Goal: Communication & Community: Share content

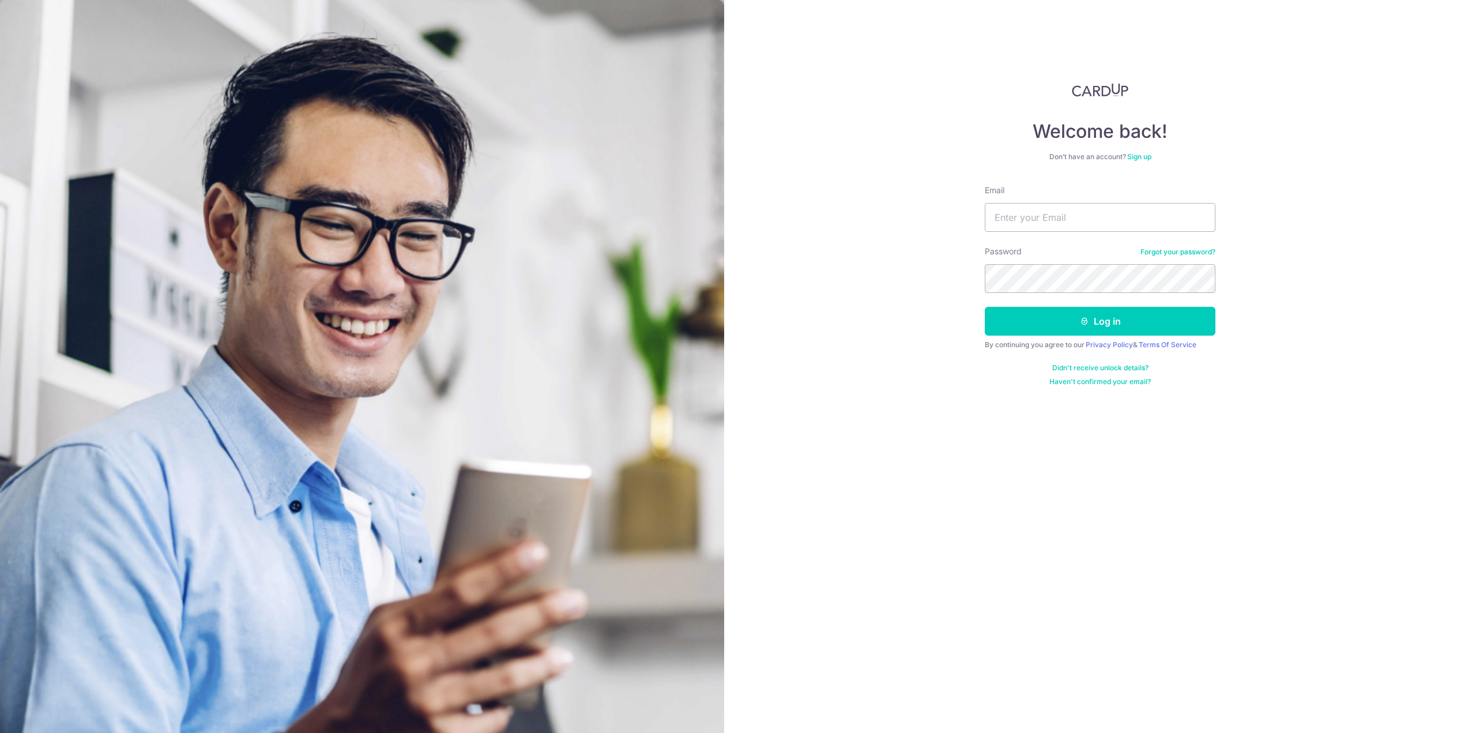
type input "gordoncyx93@gmail.com"
click at [985, 307] on button "Log in" at bounding box center [1100, 321] width 231 height 29
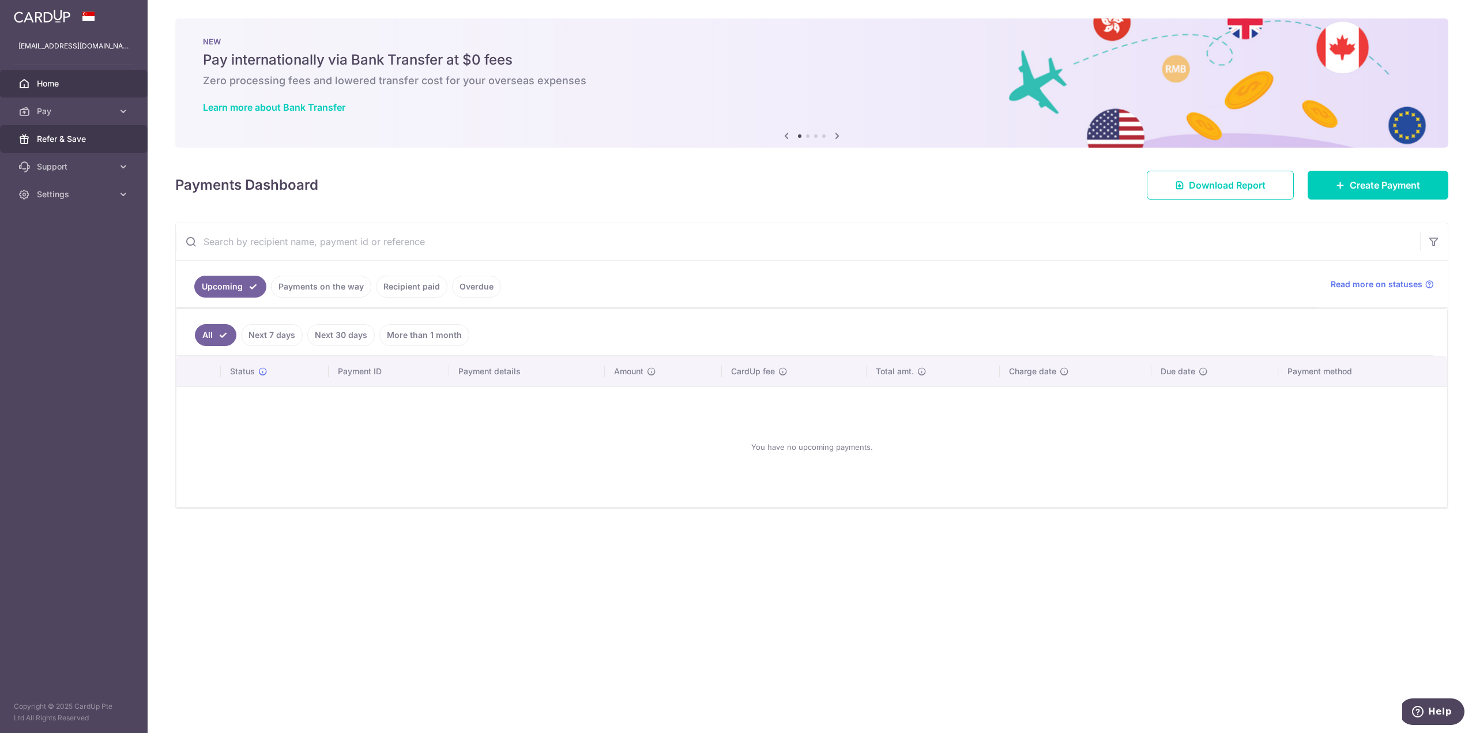
click at [94, 140] on span "Refer & Save" at bounding box center [75, 139] width 76 height 12
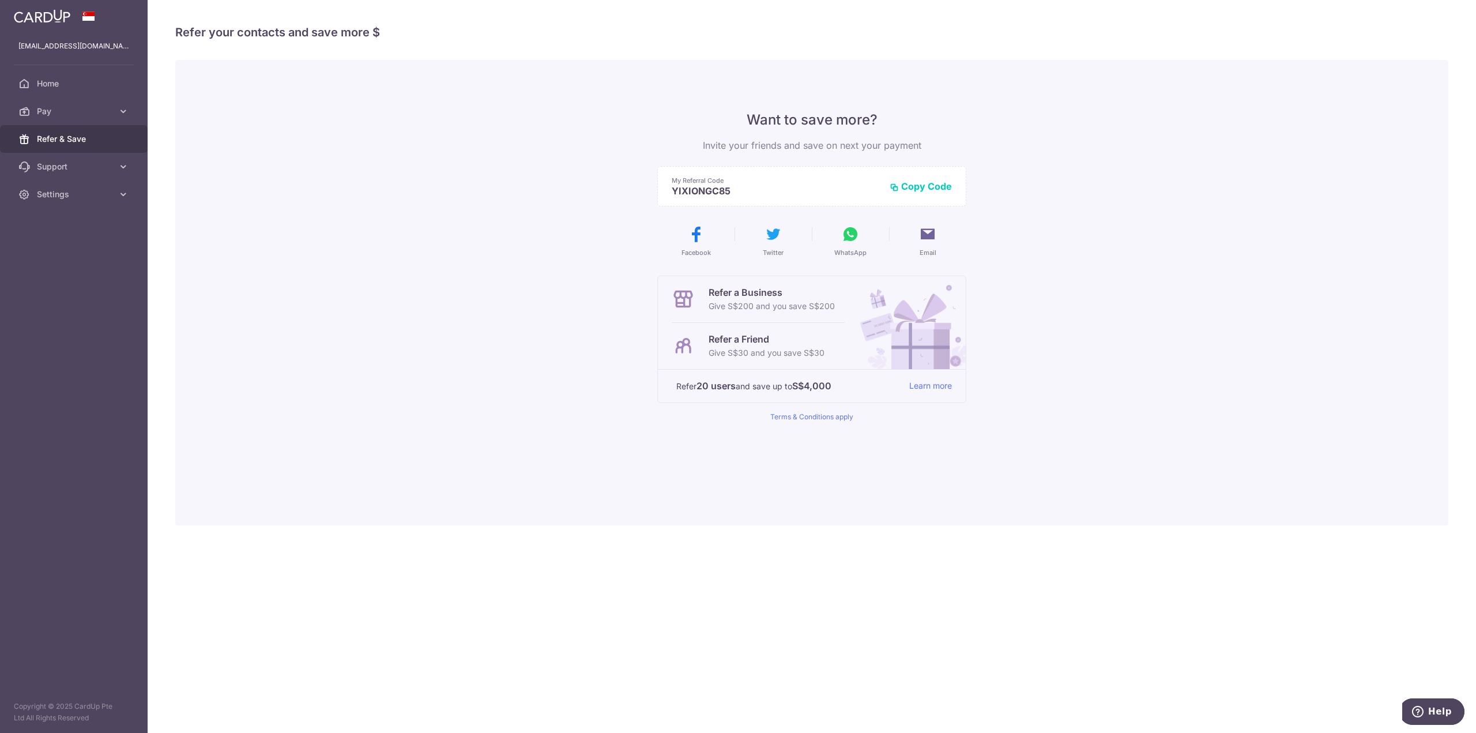
click at [920, 190] on button "Copy Code" at bounding box center [921, 186] width 62 height 12
drag, startPoint x: 725, startPoint y: 192, endPoint x: 733, endPoint y: 191, distance: 8.1
click at [728, 191] on p "YIXIONGC85" at bounding box center [785, 191] width 227 height 12
click at [731, 191] on p "YIXIONGC85" at bounding box center [785, 191] width 227 height 12
drag, startPoint x: 729, startPoint y: 191, endPoint x: 646, endPoint y: 191, distance: 82.5
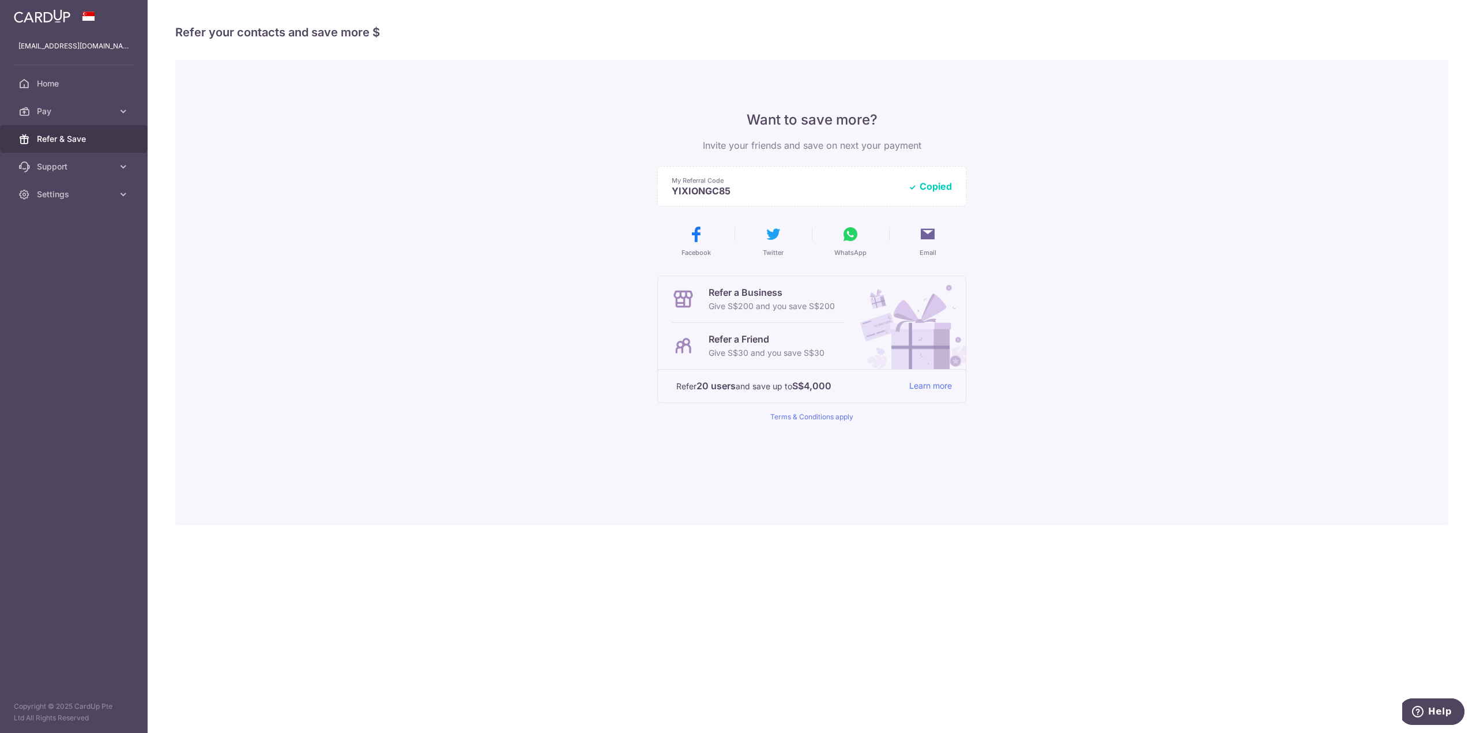
click at [646, 191] on div "Want to save more? Invite your friends and save on next your payment My Referra…" at bounding box center [811, 292] width 1273 height 465
copy p "YIXIONGC85"
click at [925, 231] on icon at bounding box center [928, 234] width 18 height 18
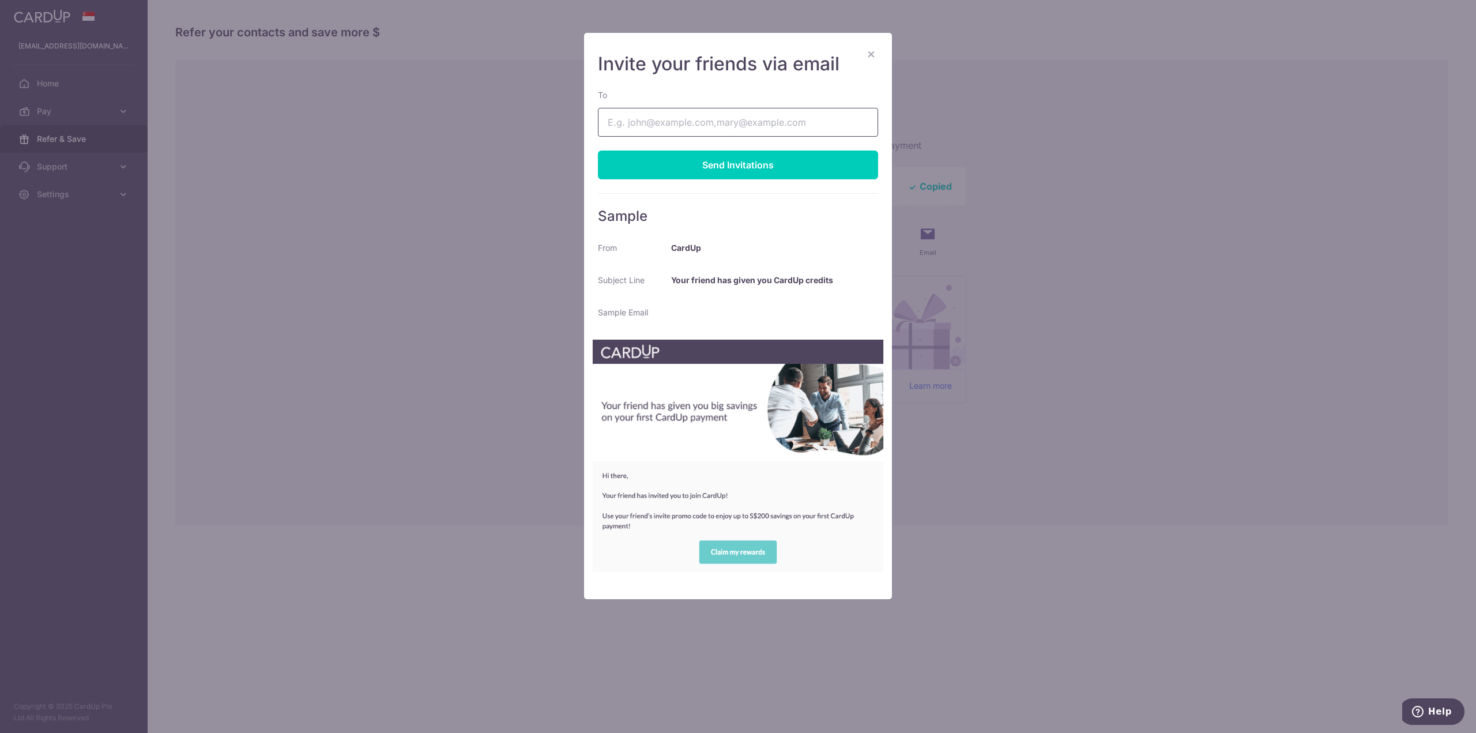
click at [711, 125] on input "To" at bounding box center [738, 122] width 280 height 29
type input "[EMAIL_ADDRESS][DOMAIN_NAME]"
click at [660, 162] on div "Send Invitations" at bounding box center [738, 164] width 280 height 29
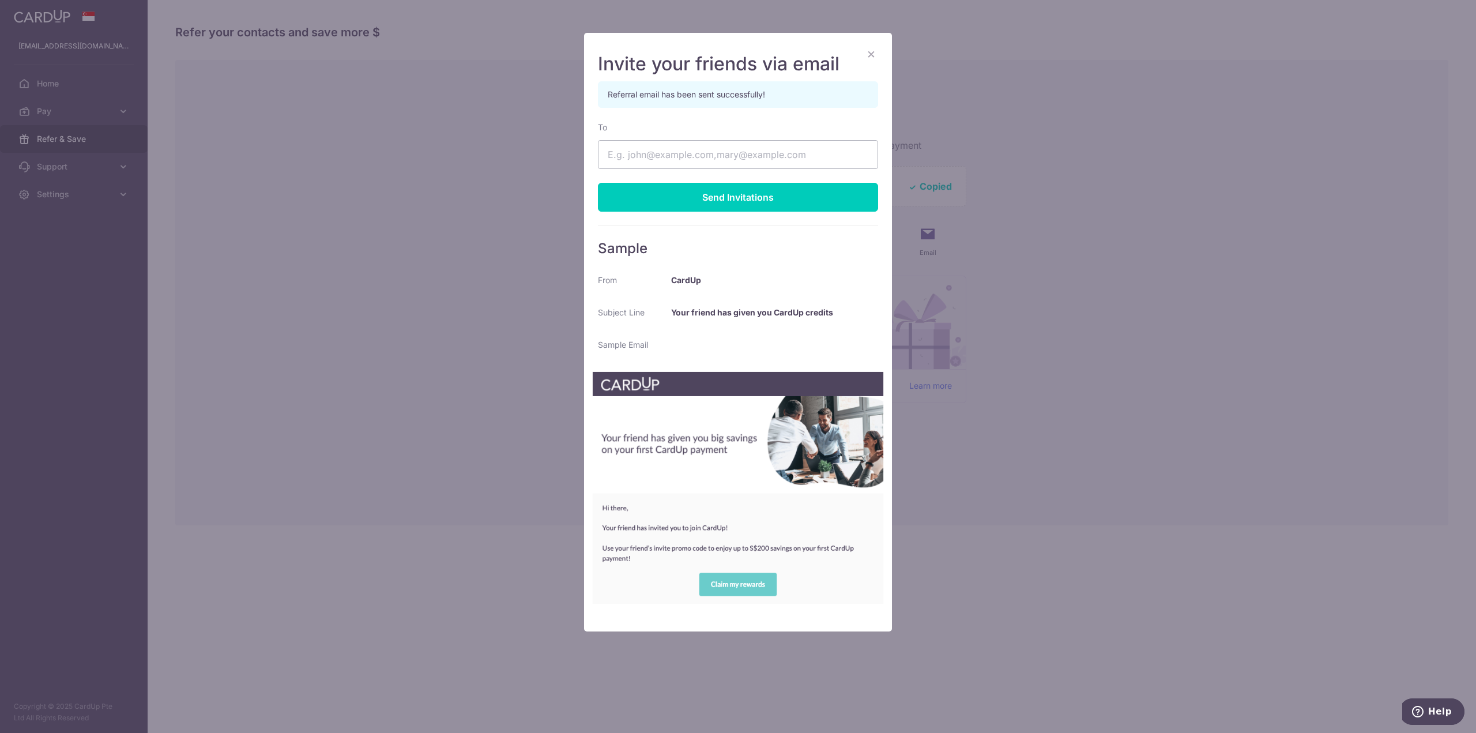
click at [874, 51] on button "×" at bounding box center [871, 54] width 14 height 14
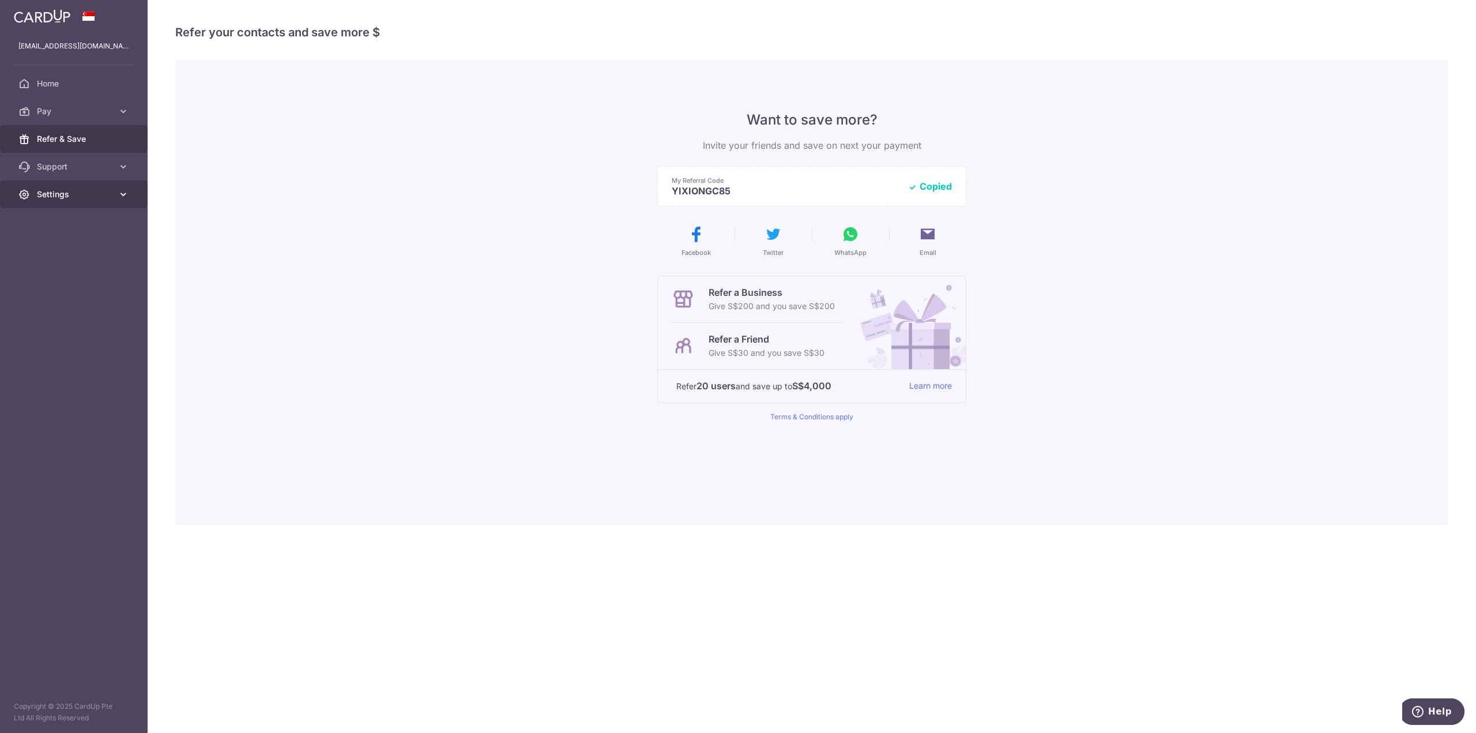
click at [101, 193] on span "Settings" at bounding box center [75, 195] width 76 height 12
click at [76, 257] on link "Logout" at bounding box center [74, 250] width 148 height 28
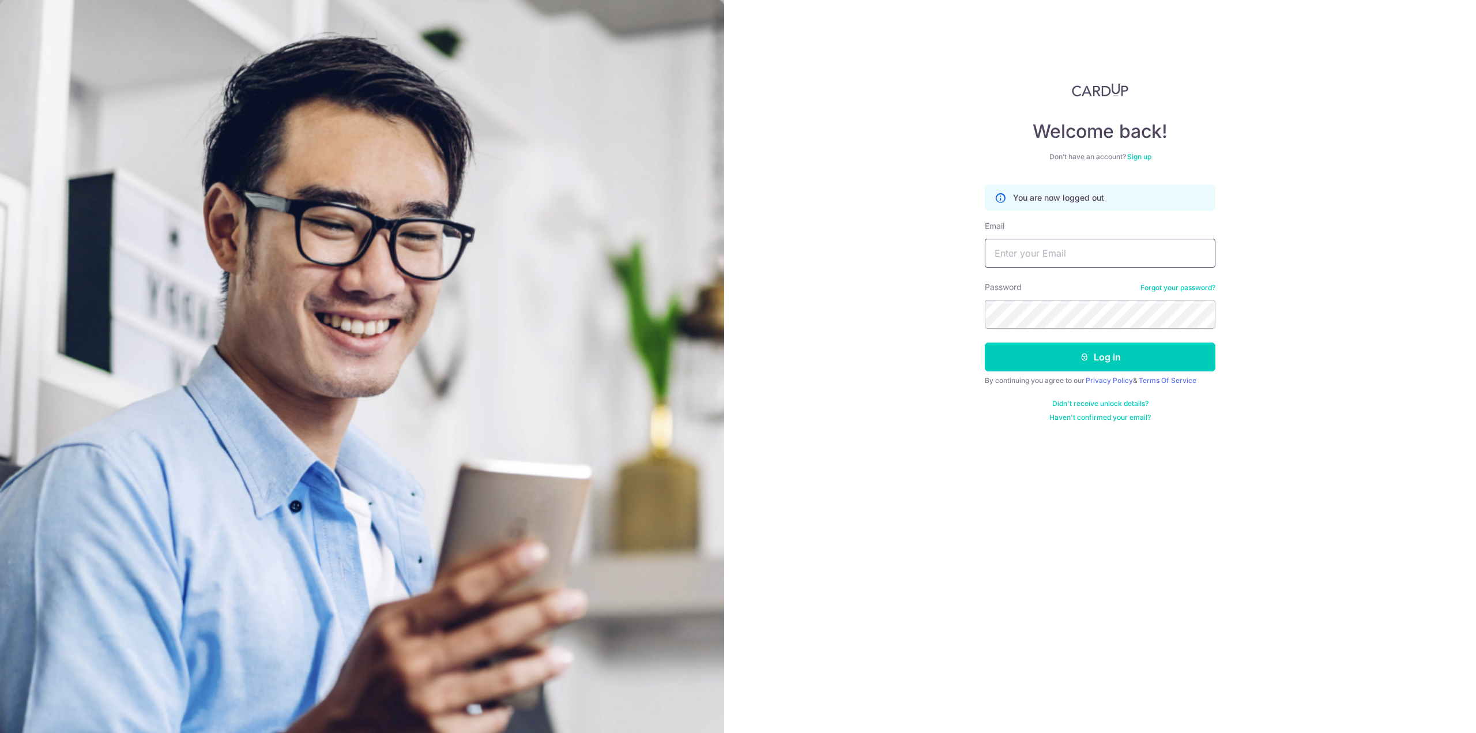
click at [1071, 250] on input "Email" at bounding box center [1100, 253] width 231 height 29
type input "[EMAIL_ADDRESS][DOMAIN_NAME]"
click at [1060, 352] on button "Log in" at bounding box center [1100, 357] width 231 height 29
